Goal: Check status: Check status

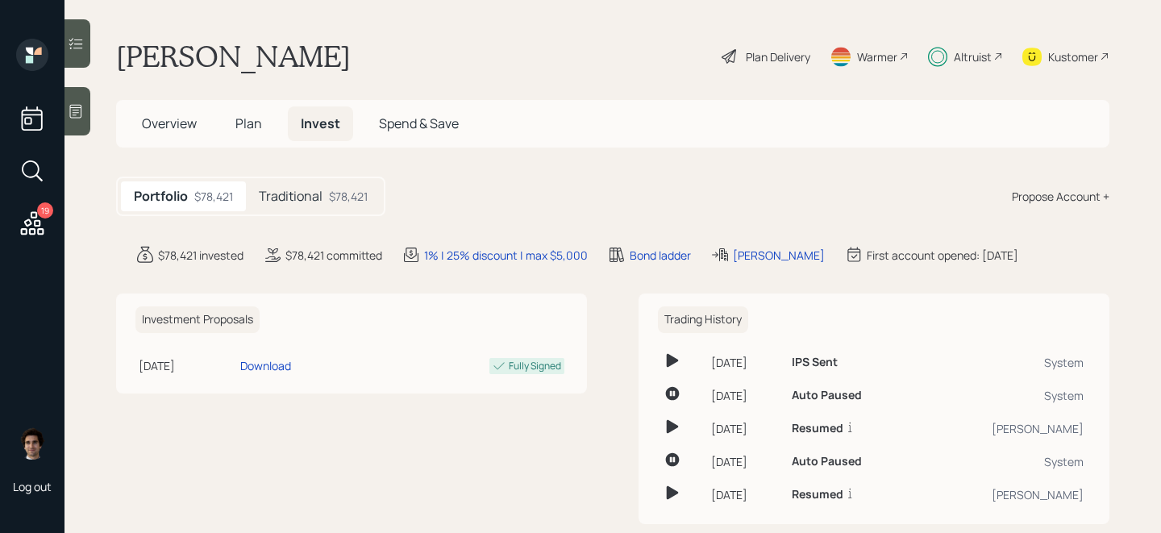
click at [342, 190] on div "$78,421" at bounding box center [348, 196] width 39 height 17
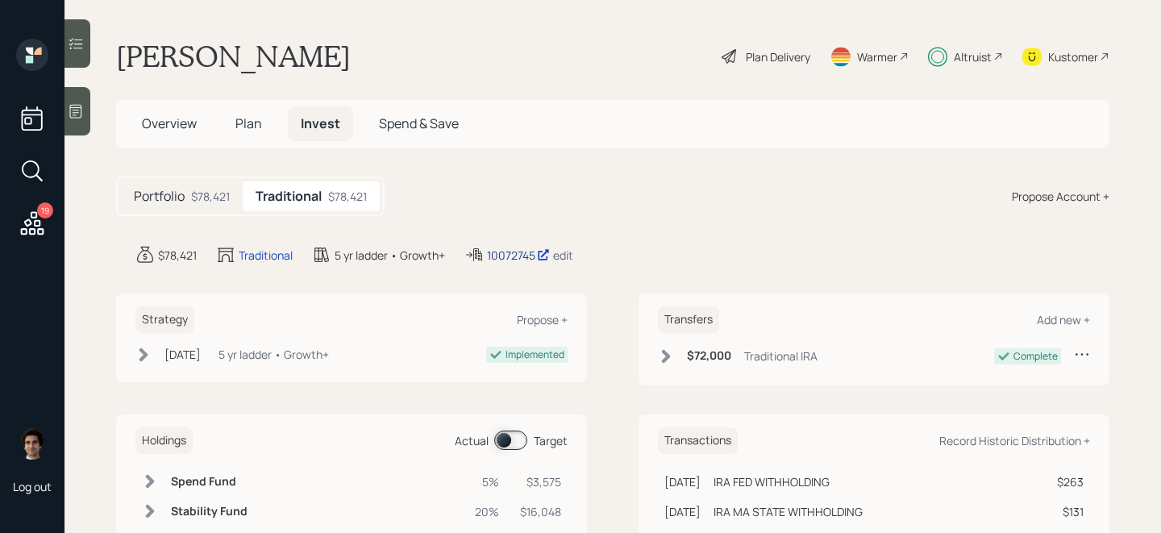
click at [536, 248] on div "10072745" at bounding box center [518, 255] width 63 height 17
